Goal: Task Accomplishment & Management: Manage account settings

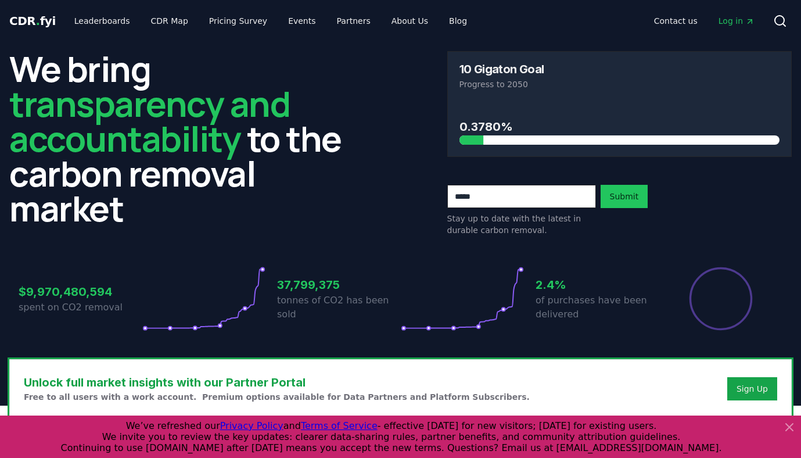
click at [728, 18] on span "Log in" at bounding box center [736, 21] width 36 height 12
click at [733, 15] on link "Log in" at bounding box center [736, 20] width 55 height 21
